Goal: Information Seeking & Learning: Find contact information

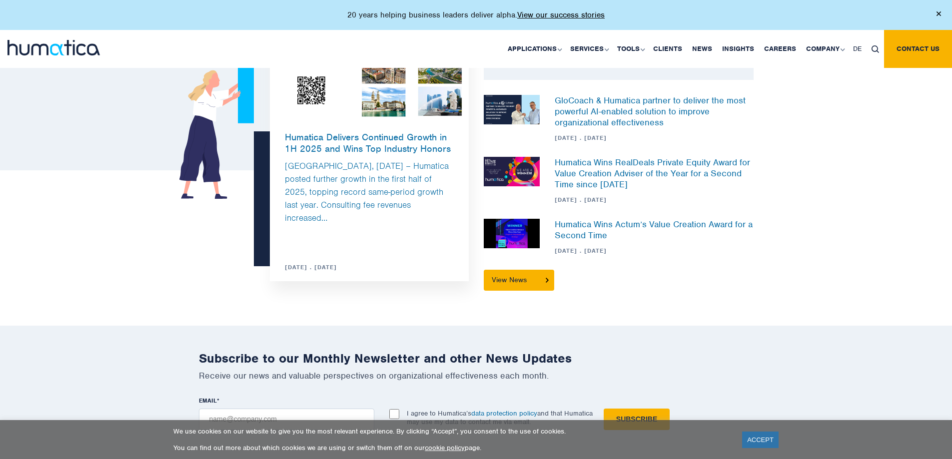
scroll to position [2958, 0]
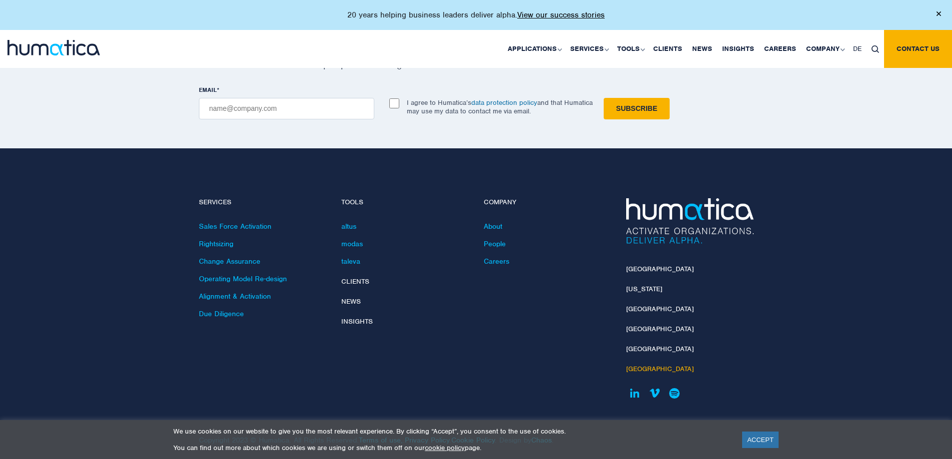
drag, startPoint x: 638, startPoint y: 356, endPoint x: 633, endPoint y: 357, distance: 5.1
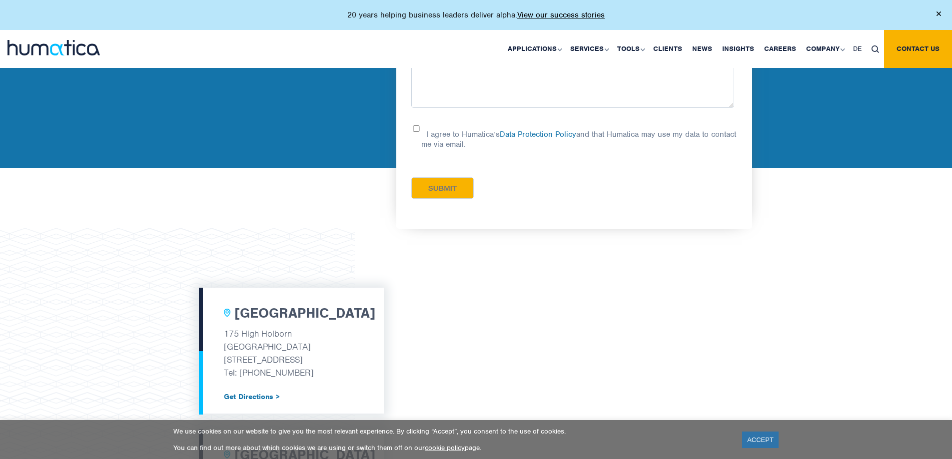
scroll to position [200, 0]
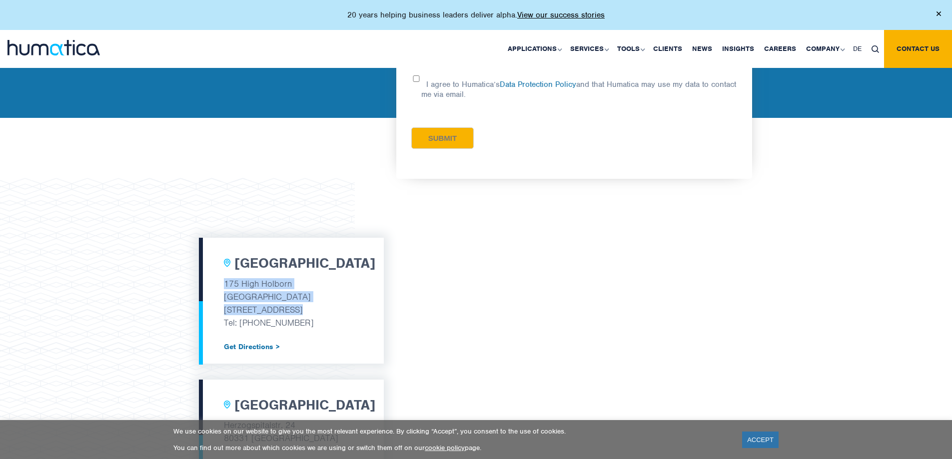
drag, startPoint x: 225, startPoint y: 285, endPoint x: 314, endPoint y: 310, distance: 92.5
click at [314, 310] on div "London 175 High Holborn Tottenham Court Road London, WC1V 7AA Tel: +44 (0) 7480…" at bounding box center [291, 301] width 185 height 126
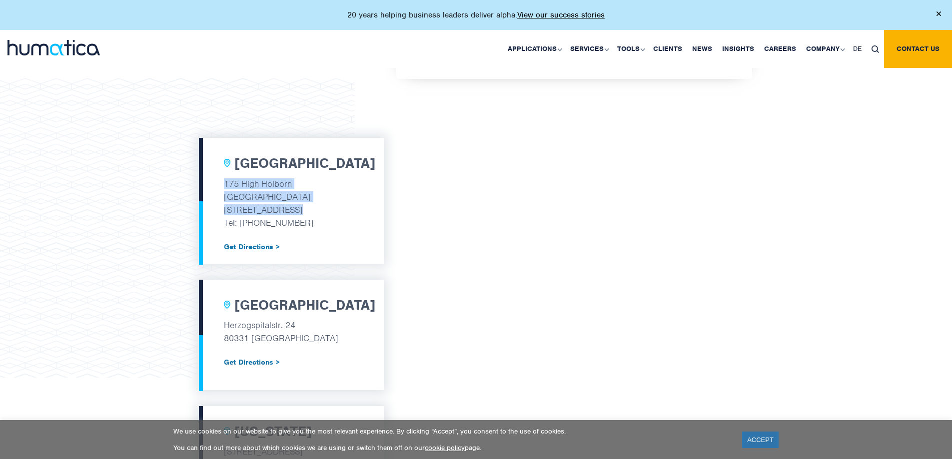
scroll to position [400, 0]
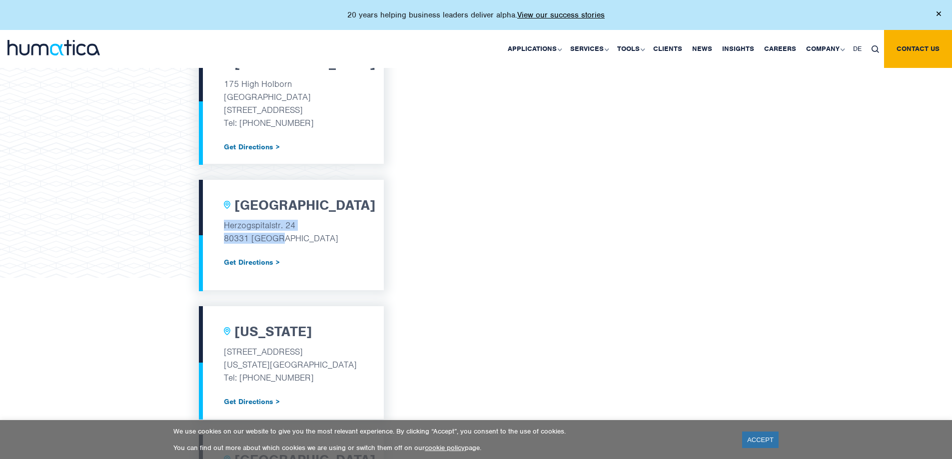
drag, startPoint x: 223, startPoint y: 225, endPoint x: 285, endPoint y: 236, distance: 63.4
click at [285, 236] on div "Munich Herzogspitalstr. 24 80331 Munich Get Directions >" at bounding box center [291, 235] width 185 height 111
copy div "Herzogspitalstr. 24 80331 Munich"
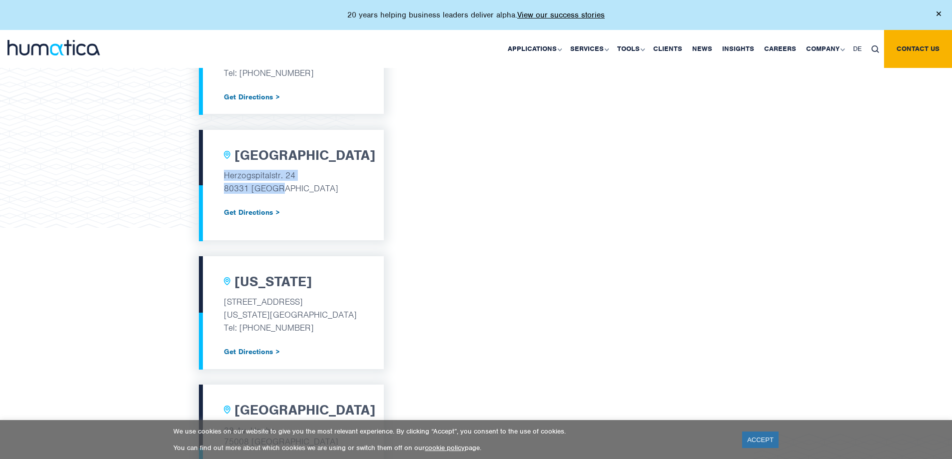
scroll to position [500, 0]
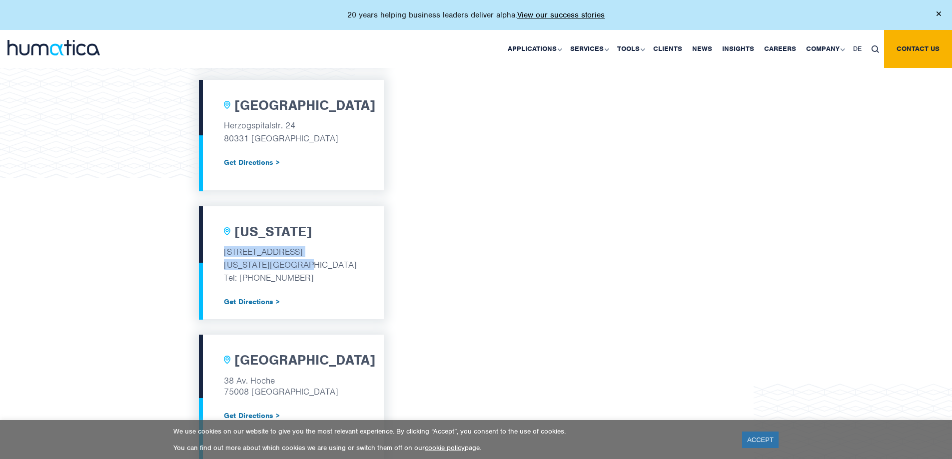
drag, startPoint x: 220, startPoint y: 250, endPoint x: 314, endPoint y: 259, distance: 94.3
click at [314, 259] on div "New York 530 Fifth Avenue New York, NY 10036 Tel: +1 212 257 0012 Get Direction…" at bounding box center [291, 262] width 185 height 113
copy div "530 Fifth Avenue New York, NY 10036"
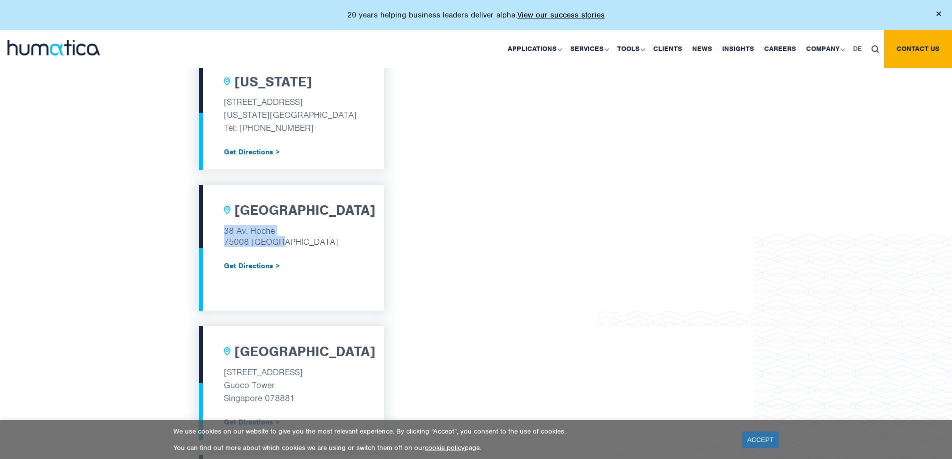
drag, startPoint x: 224, startPoint y: 231, endPoint x: 275, endPoint y: 241, distance: 52.0
click at [273, 241] on p "38 Av. Hoche 75008 Paris" at bounding box center [291, 236] width 135 height 24
copy p "38 Av. Hoche 75008 Paris"
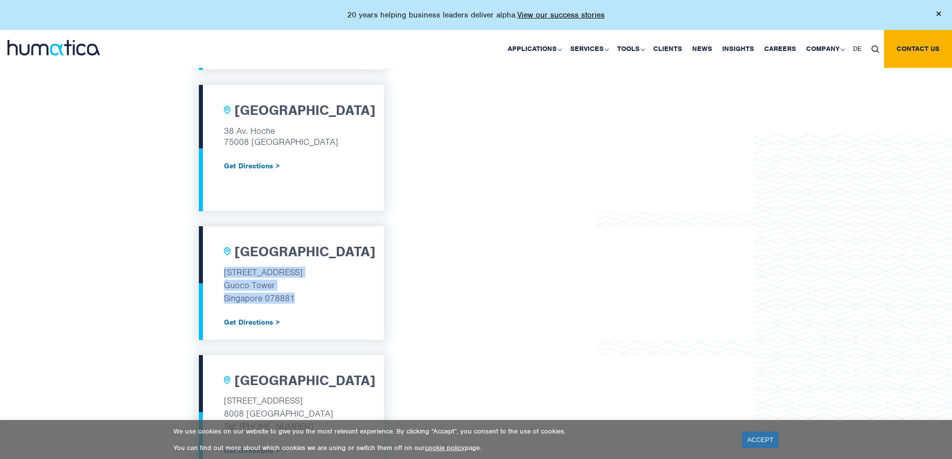
drag, startPoint x: 225, startPoint y: 272, endPoint x: 309, endPoint y: 293, distance: 85.9
click at [309, 293] on div "Singapore 1 Wallich Street, #14-01 Guoco Tower Singapore 078881 Get Directions >" at bounding box center [291, 282] width 185 height 113
copy div "1 Wallich Street, #14-01 Guoco Tower Singapore 078881"
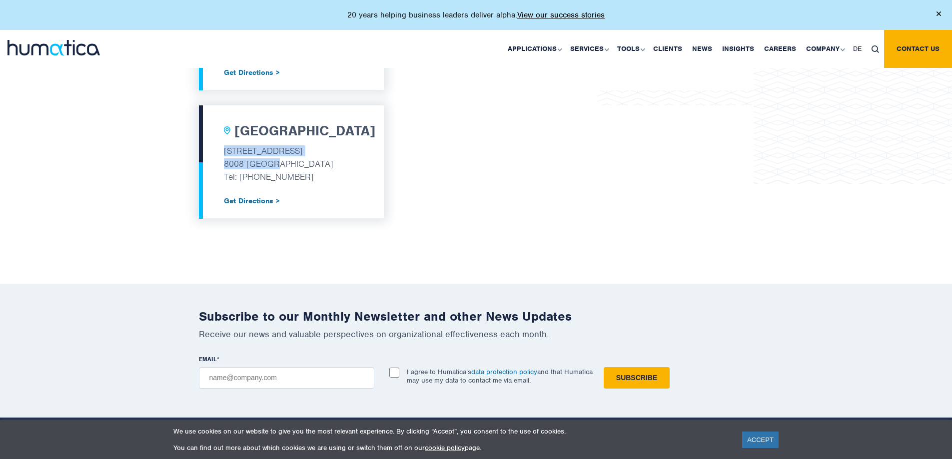
drag, startPoint x: 274, startPoint y: 165, endPoint x: 218, endPoint y: 150, distance: 57.4
click at [218, 150] on div "Zurich Wildbachstrasse 82 8008 Zurich Tel: +41 44 955 11 01 Get Directions >" at bounding box center [291, 161] width 185 height 113
copy div "Wildbachstrasse 82 8008 Zurich"
